Goal: Information Seeking & Learning: Learn about a topic

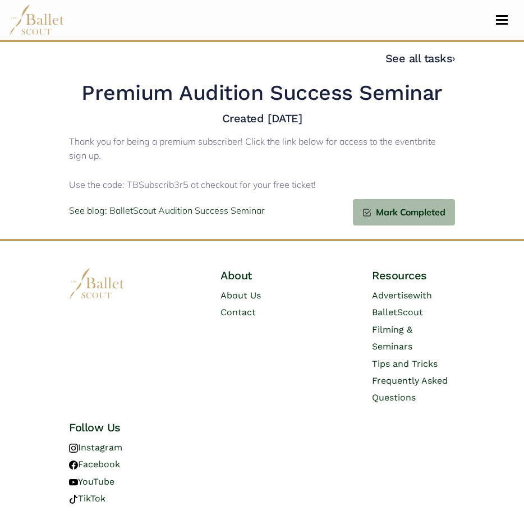
click at [292, 193] on div "Thank you for being a premium subscriber! Click the link below for access to th…" at bounding box center [262, 164] width 386 height 69
click at [279, 203] on div "See blog: BalletScout Audition Success Seminar Mark Completed" at bounding box center [262, 212] width 386 height 26
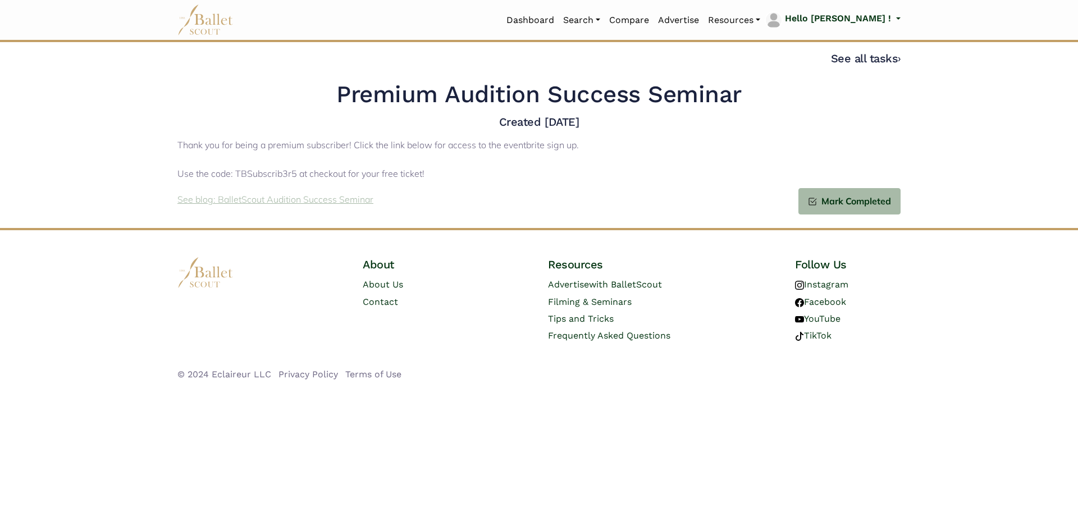
click at [280, 196] on p "See blog: BalletScout Audition Success Seminar" at bounding box center [275, 200] width 196 height 15
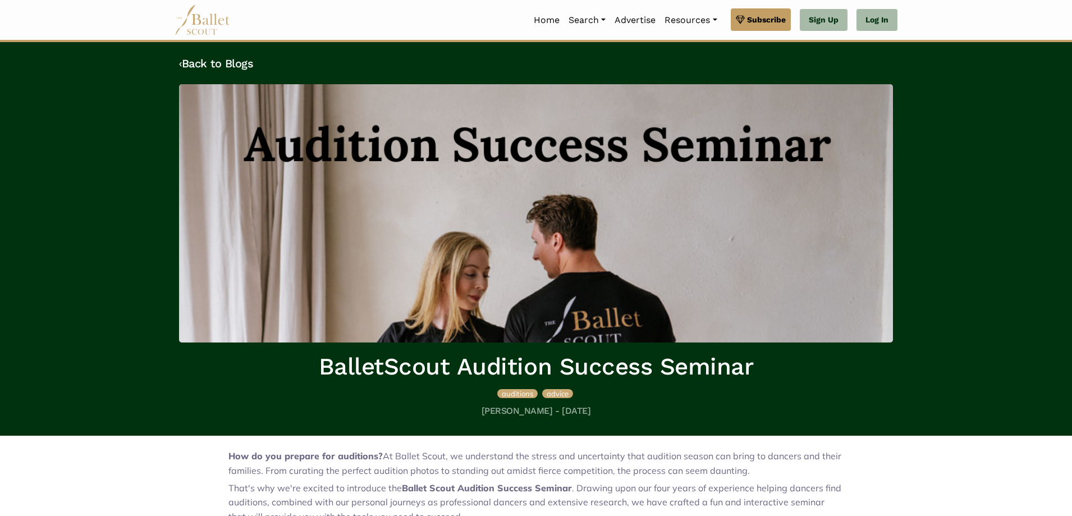
scroll to position [386, 0]
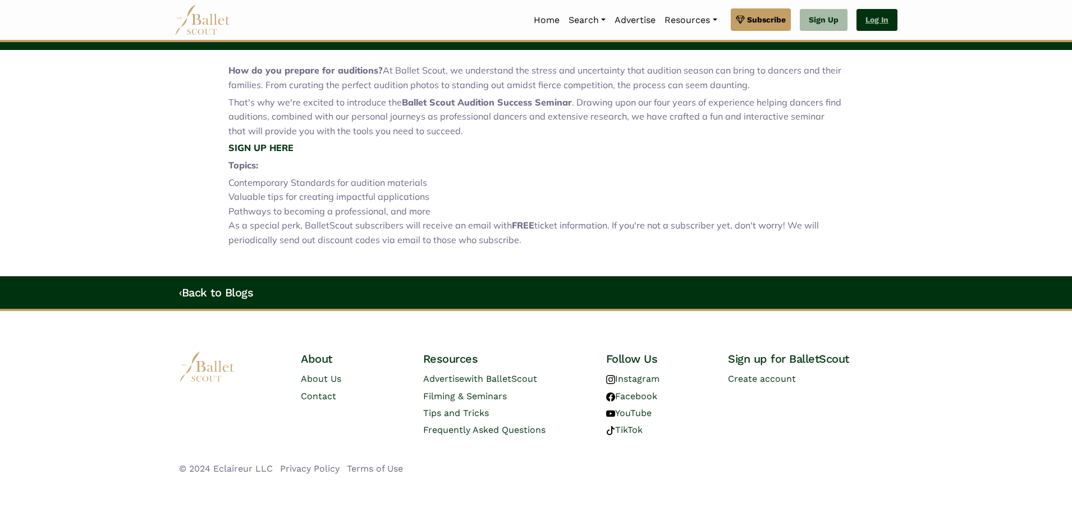
click at [874, 19] on link "Log In" at bounding box center [877, 20] width 41 height 22
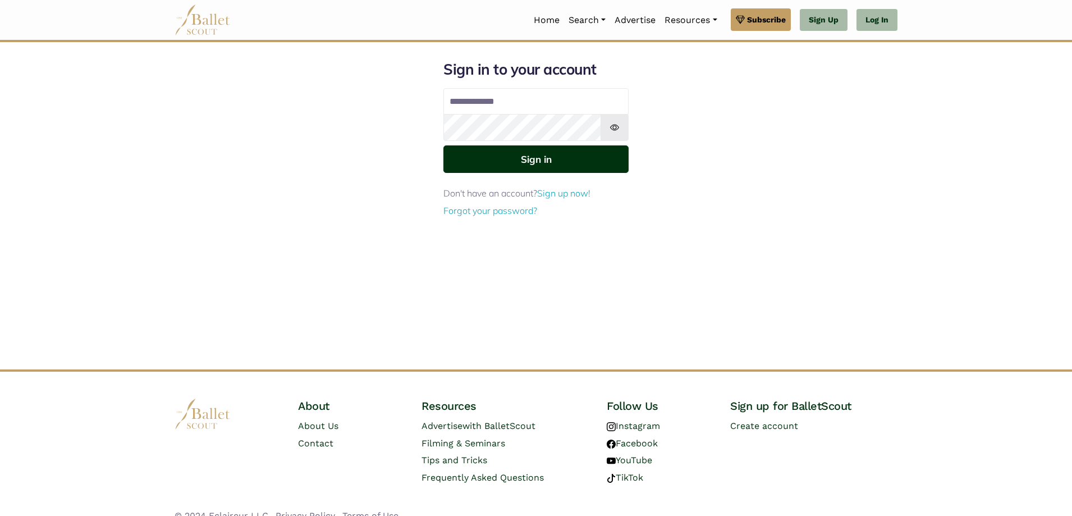
type input "**********"
click at [548, 152] on button "Sign in" at bounding box center [535, 159] width 185 height 28
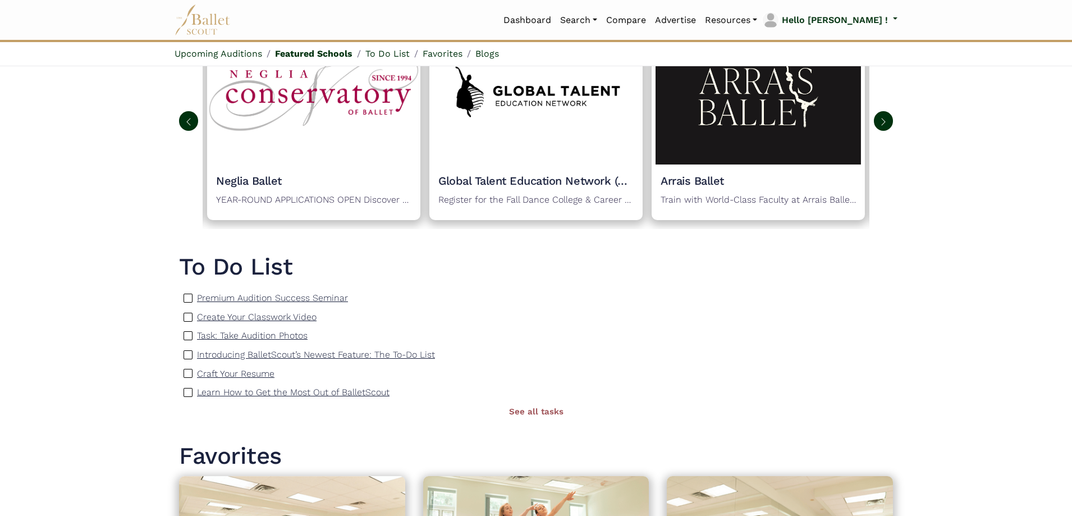
scroll to position [617, 0]
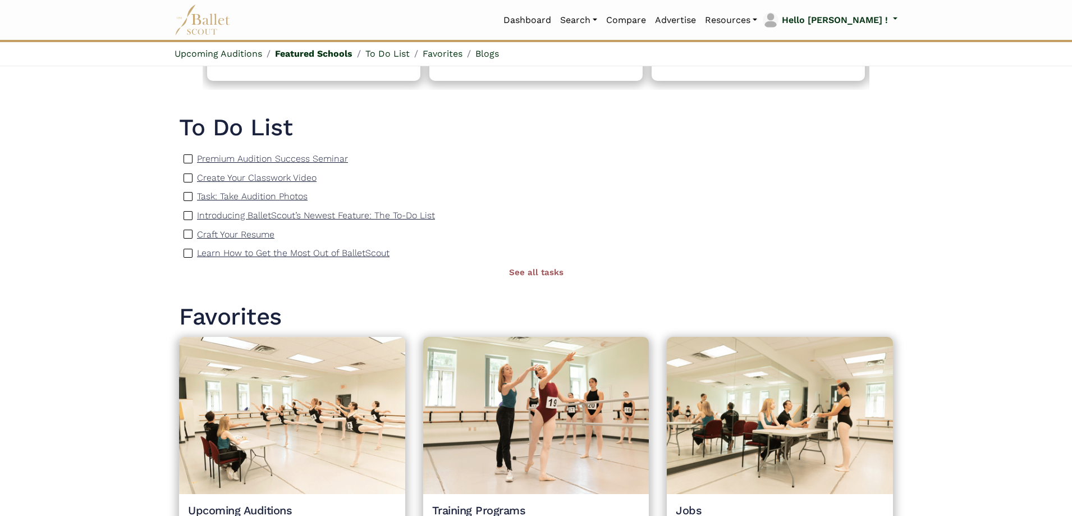
click at [304, 156] on p "Premium Audition Success Seminar" at bounding box center [272, 158] width 151 height 11
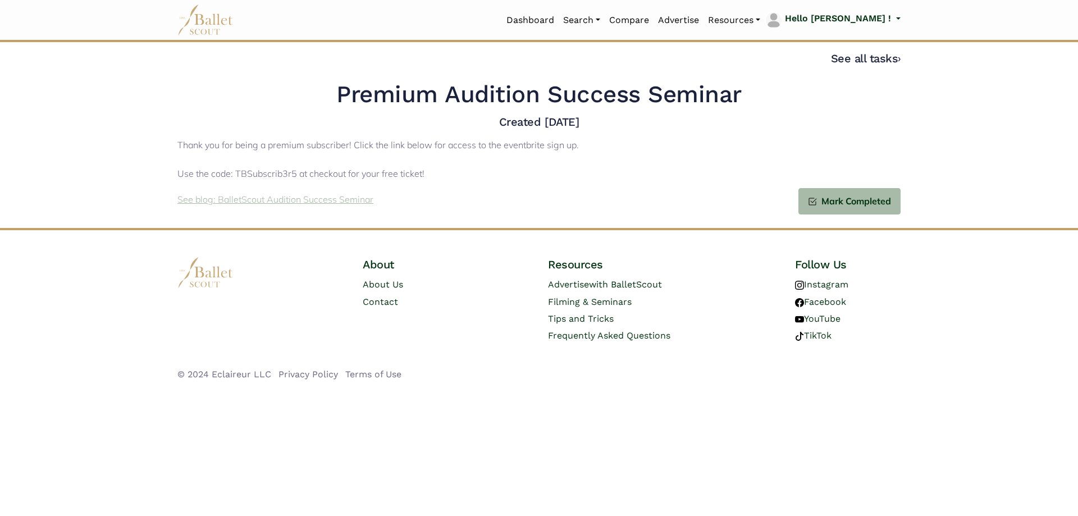
click at [293, 201] on p "See blog: BalletScout Audition Success Seminar" at bounding box center [275, 200] width 196 height 15
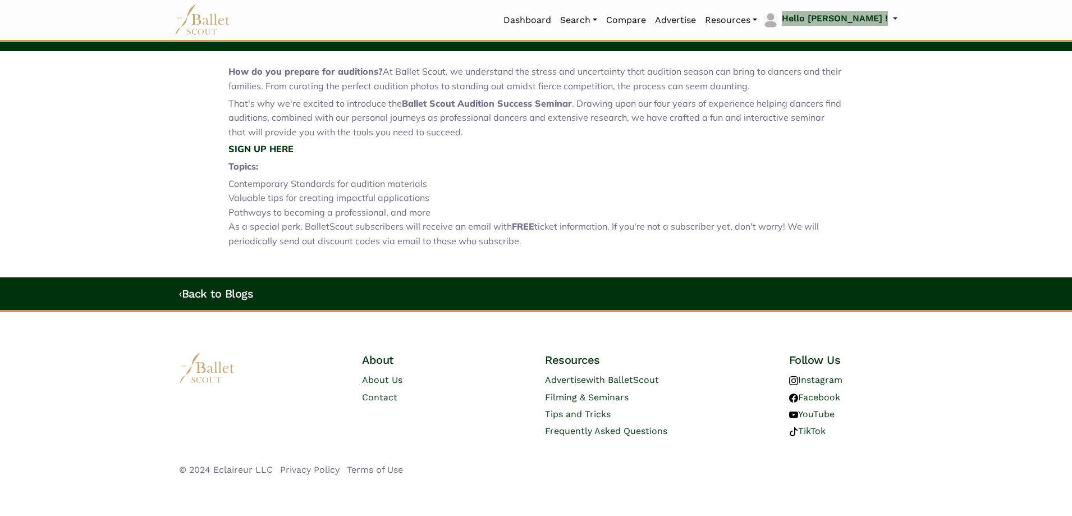
scroll to position [386, 0]
